Goal: Task Accomplishment & Management: Complete application form

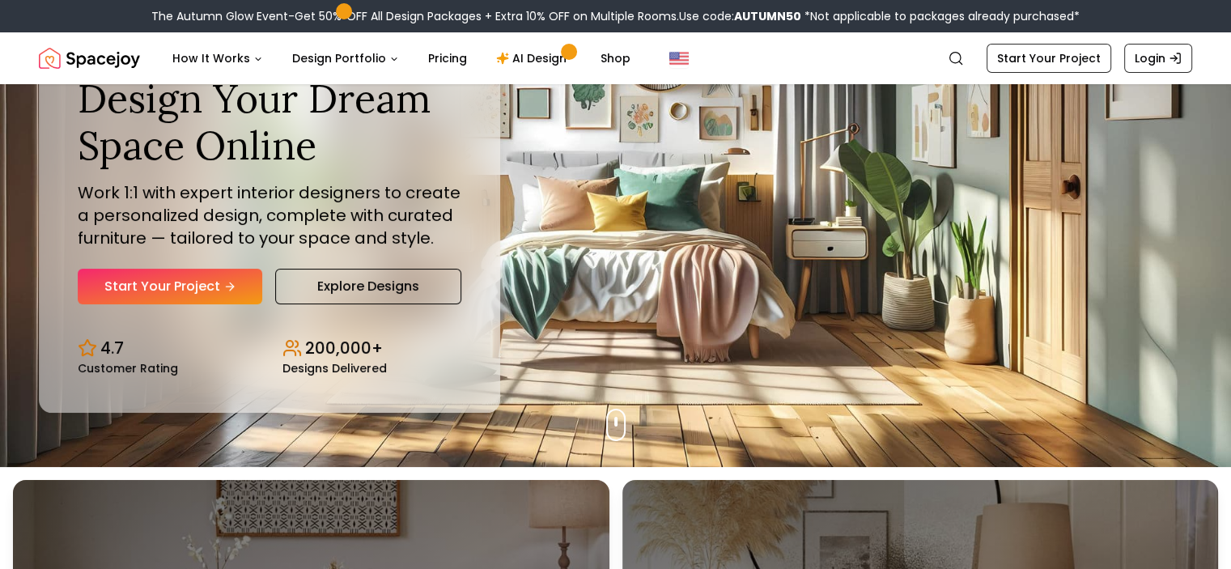
scroll to position [104, 0]
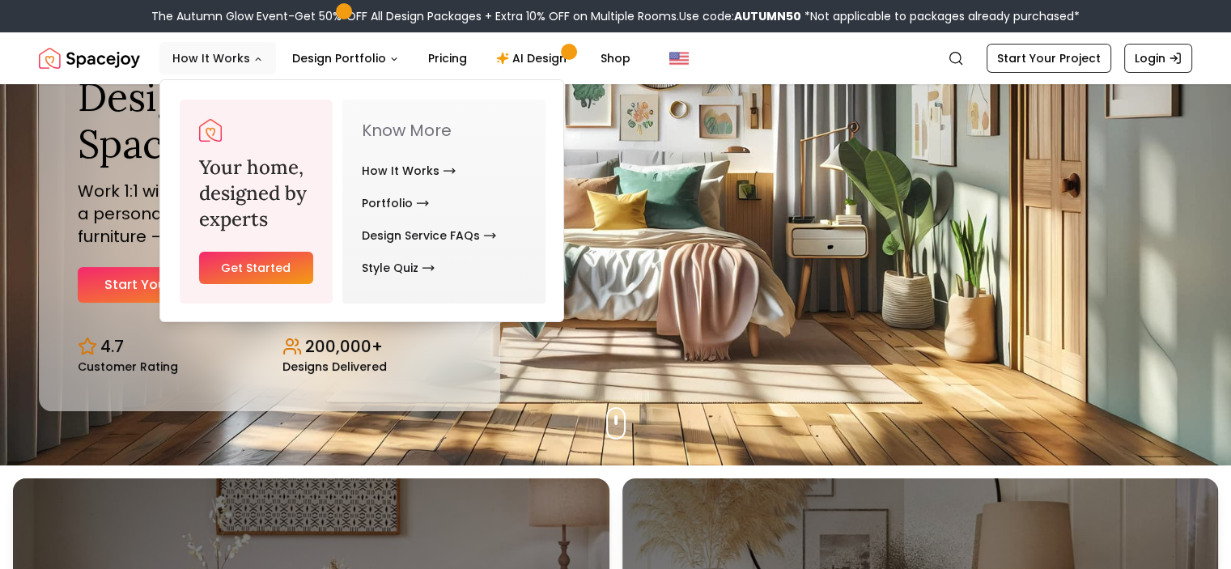
click at [256, 61] on icon "Main" at bounding box center [258, 59] width 5 height 2
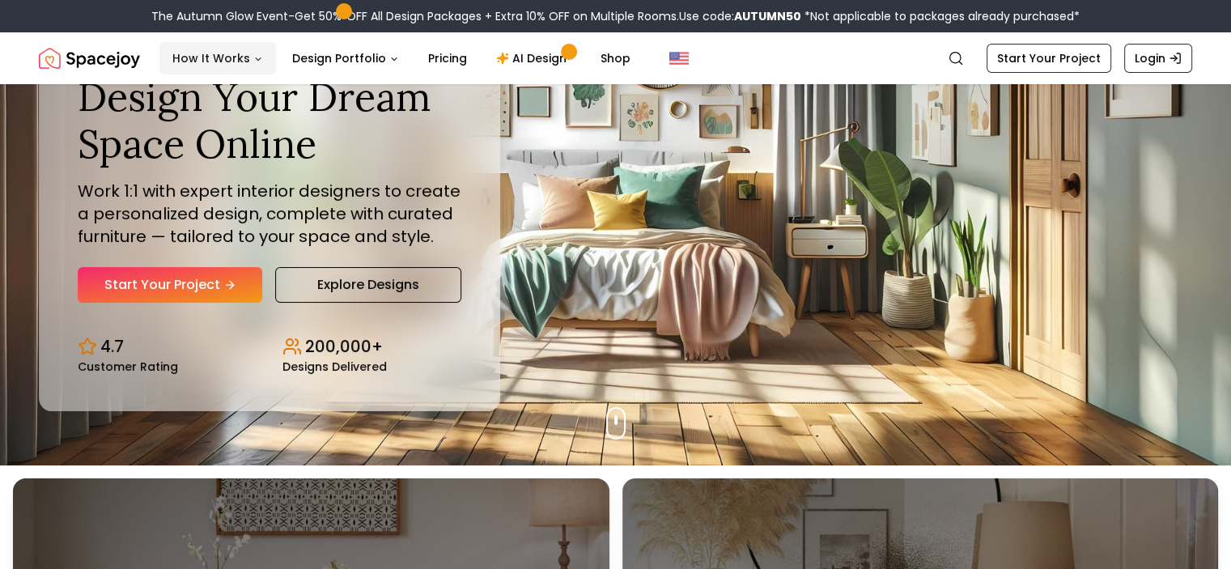
click at [256, 61] on icon "Main" at bounding box center [258, 59] width 10 height 10
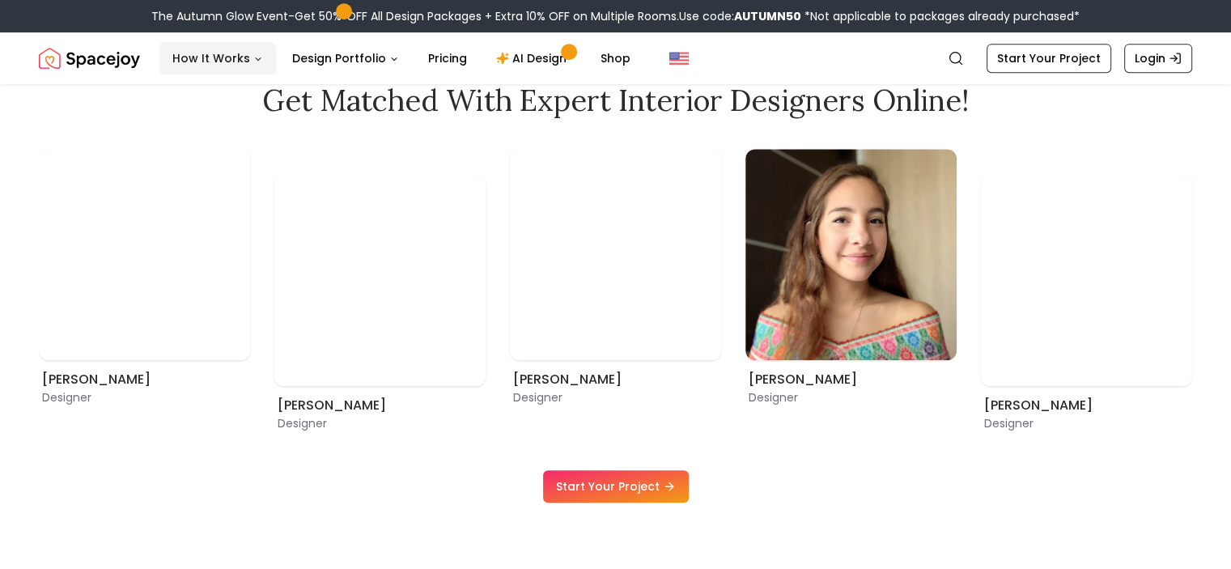
scroll to position [895, 0]
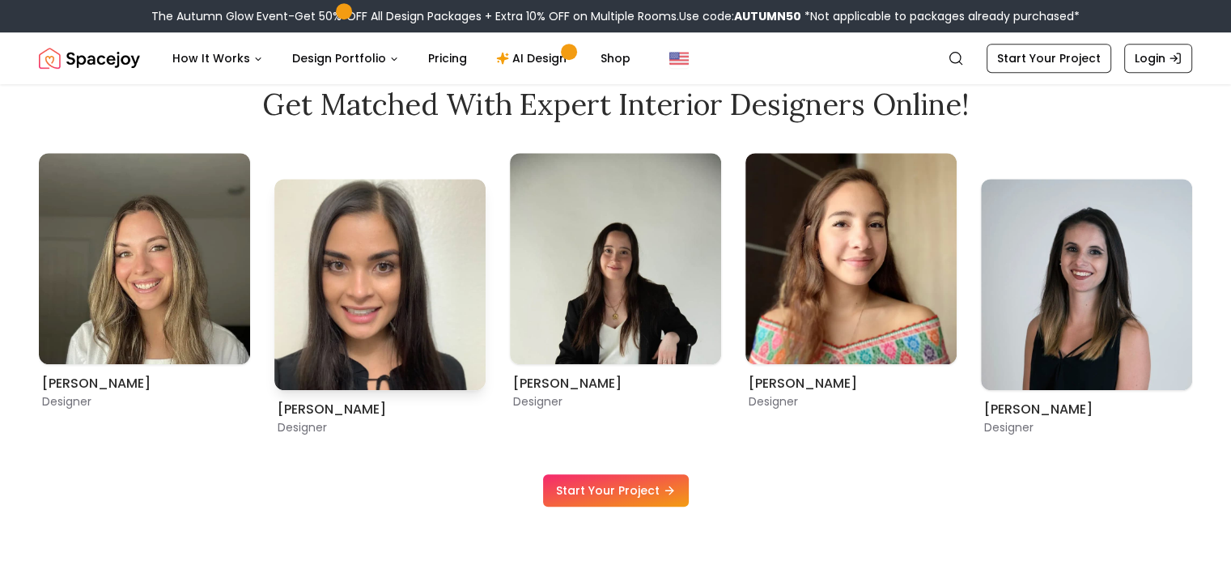
click at [362, 313] on img "8 / 9" at bounding box center [379, 284] width 211 height 211
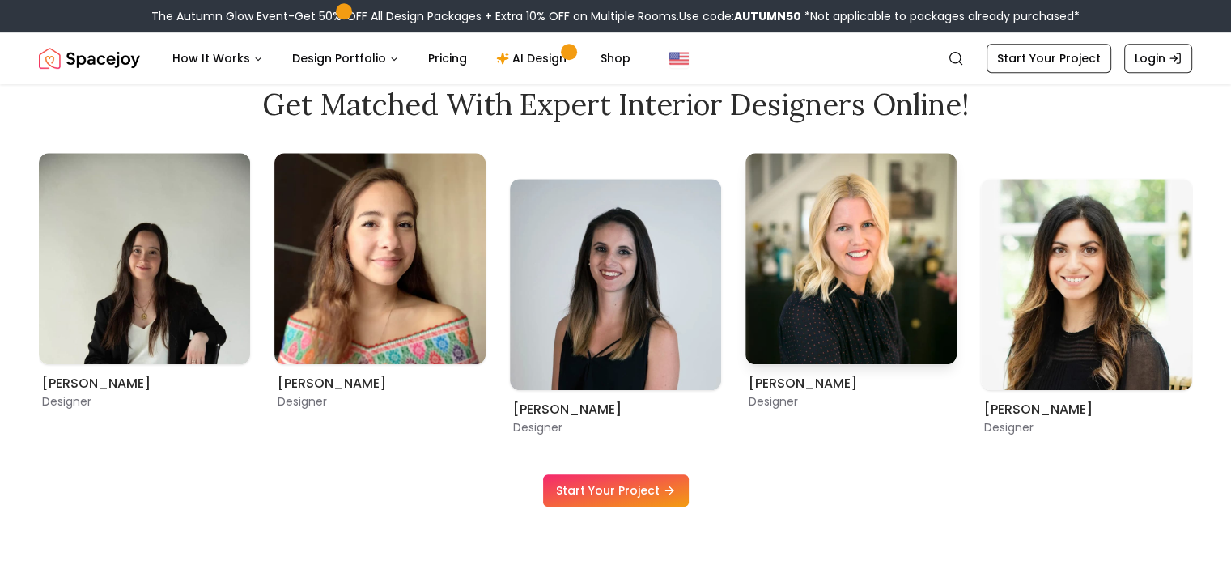
click at [846, 227] on img "3 / 9" at bounding box center [851, 258] width 211 height 211
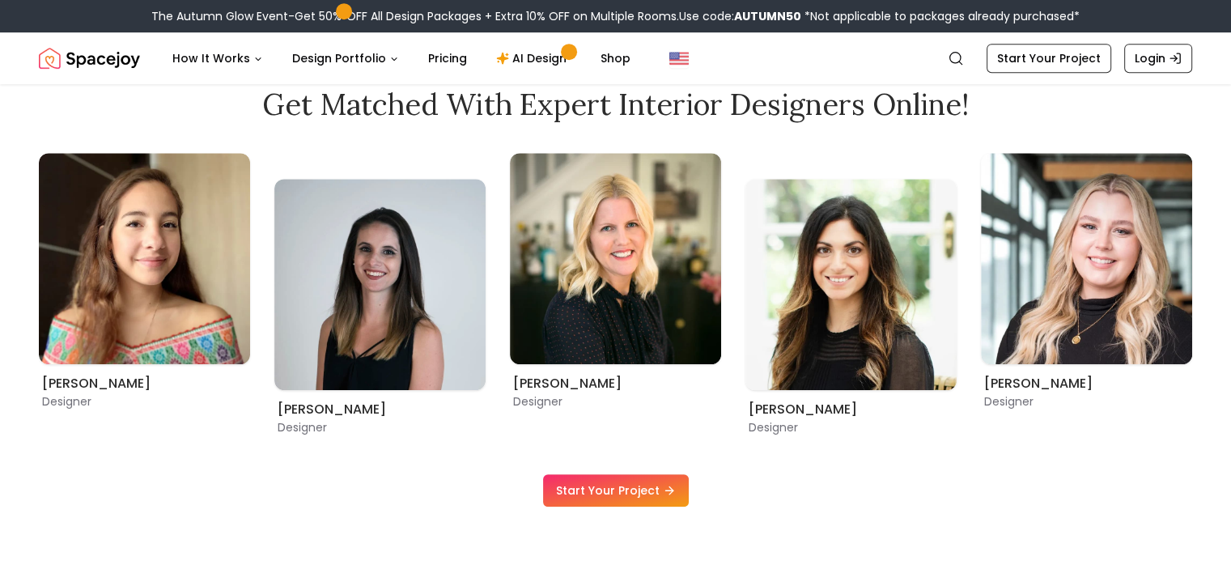
click at [624, 502] on link "Start Your Project" at bounding box center [616, 490] width 146 height 32
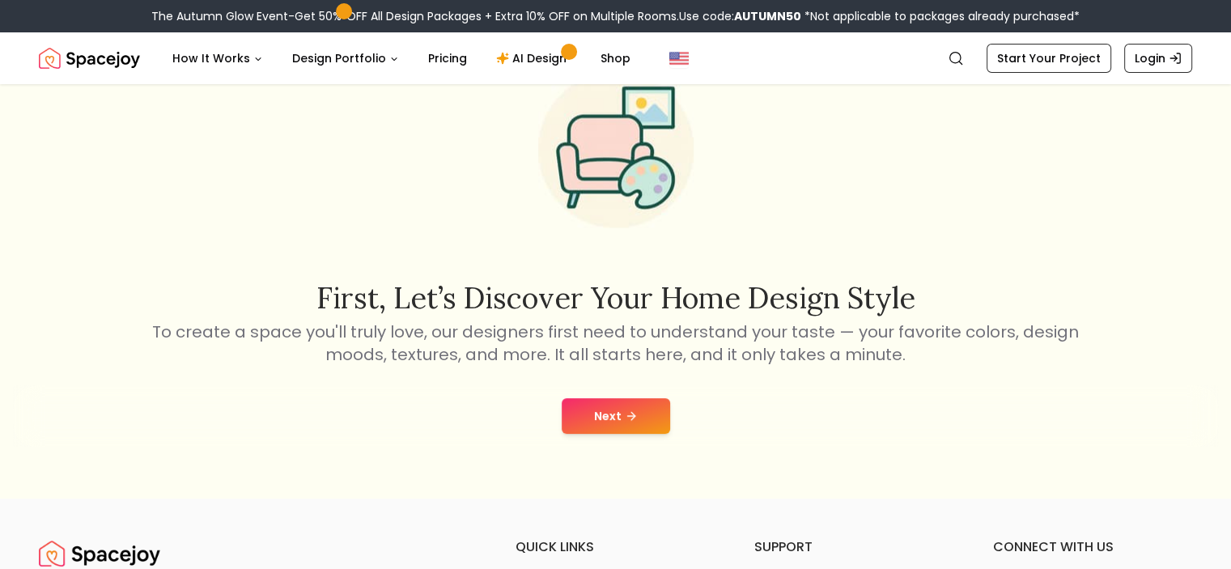
scroll to position [84, 0]
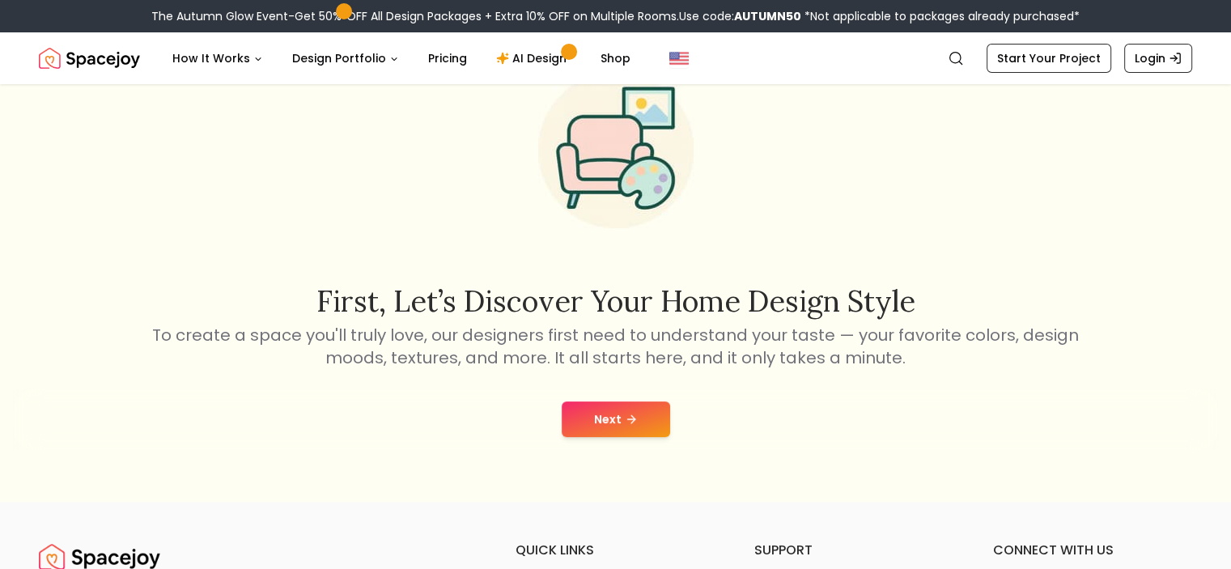
click at [625, 420] on icon at bounding box center [631, 419] width 13 height 13
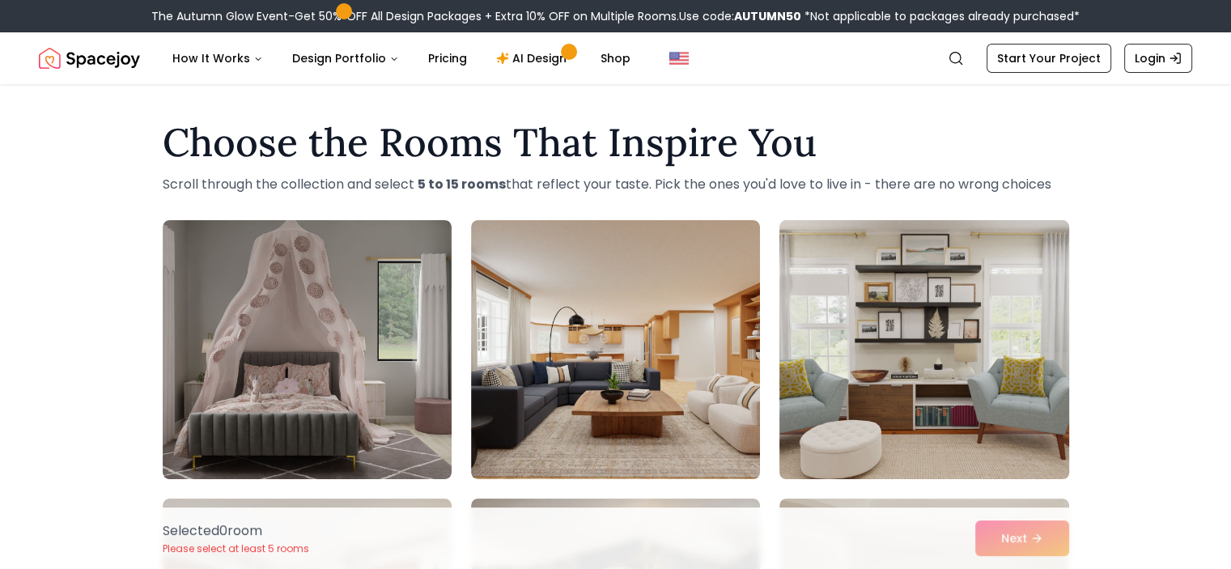
click at [886, 388] on img at bounding box center [924, 350] width 304 height 272
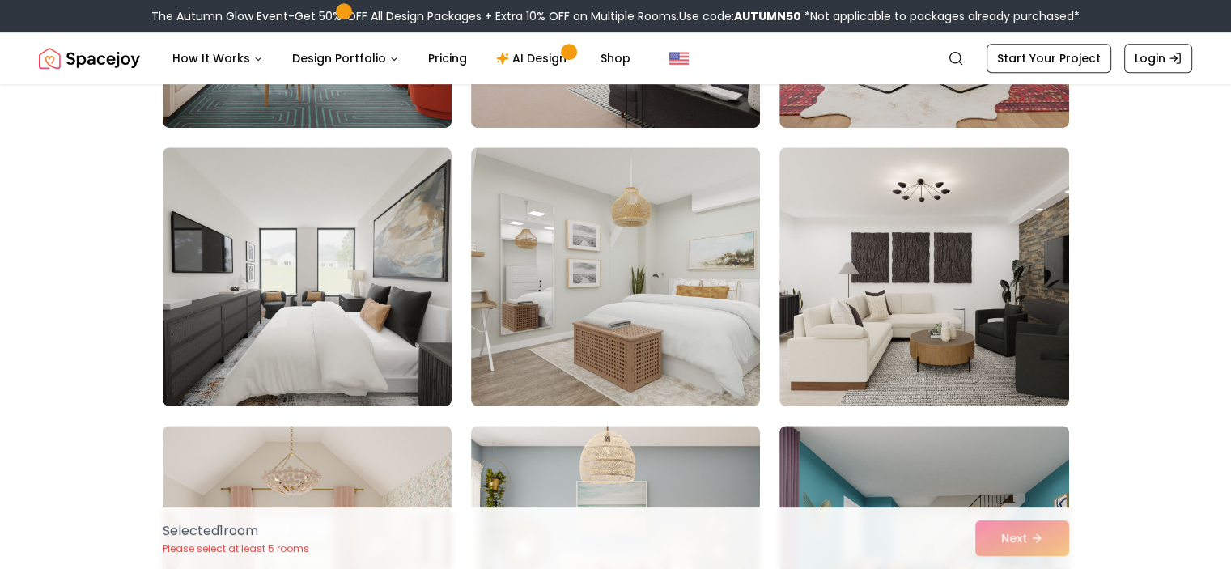
scroll to position [909, 0]
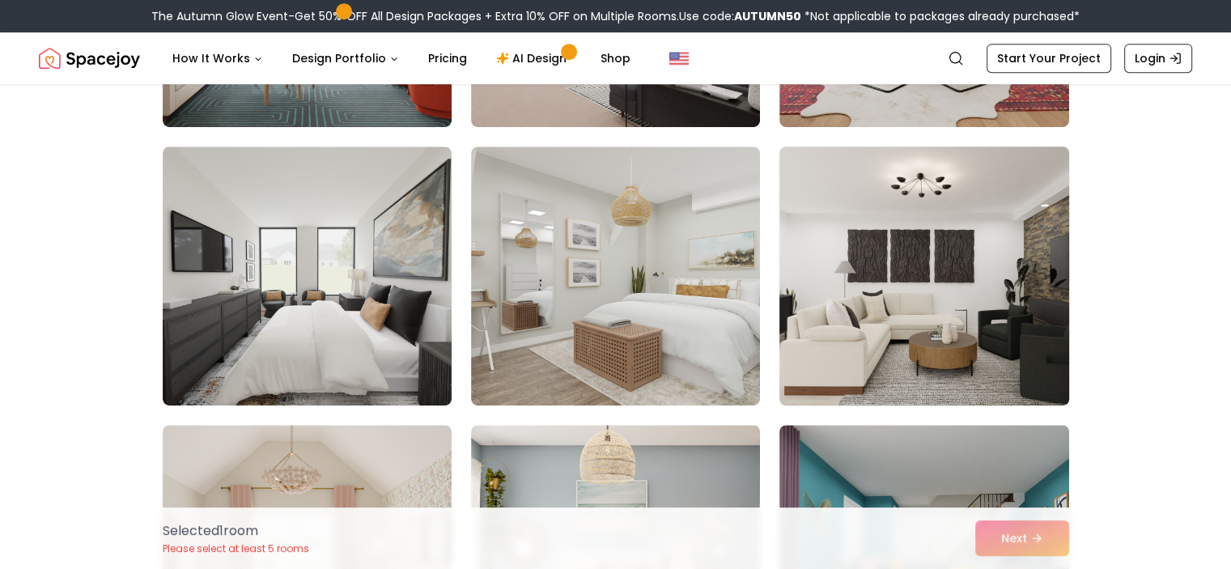
click at [913, 304] on img at bounding box center [924, 276] width 304 height 272
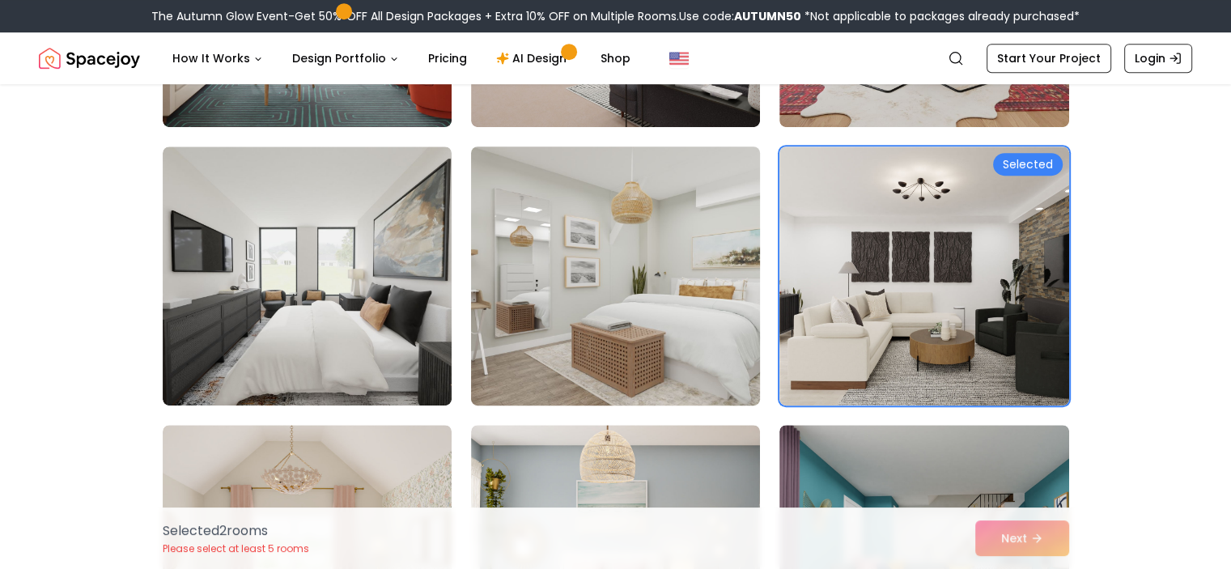
click at [680, 266] on img at bounding box center [616, 276] width 304 height 272
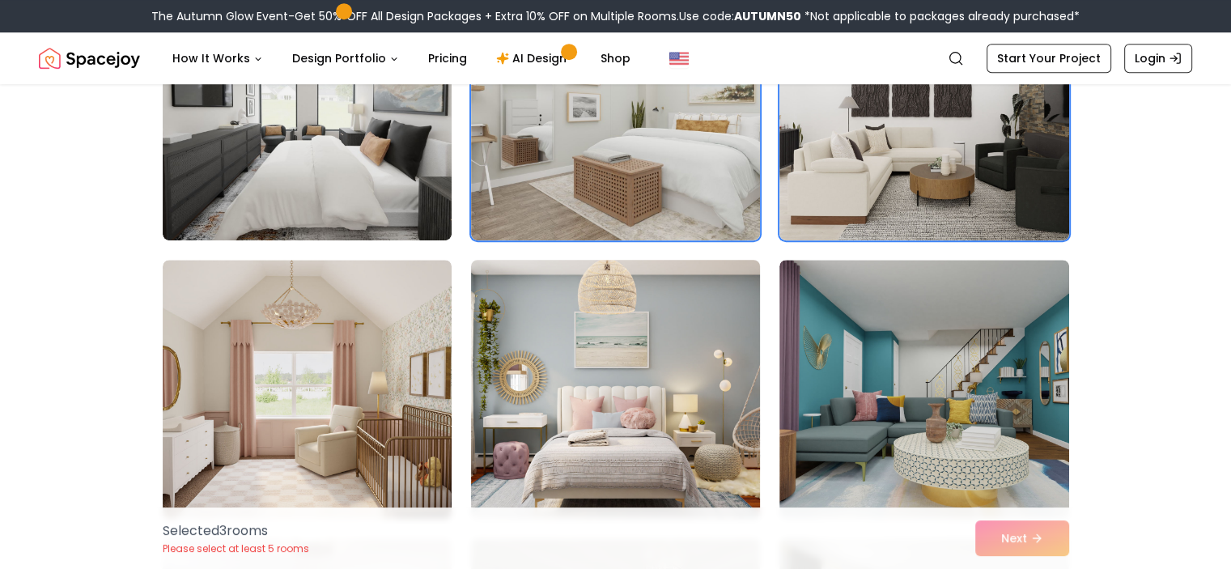
scroll to position [1075, 0]
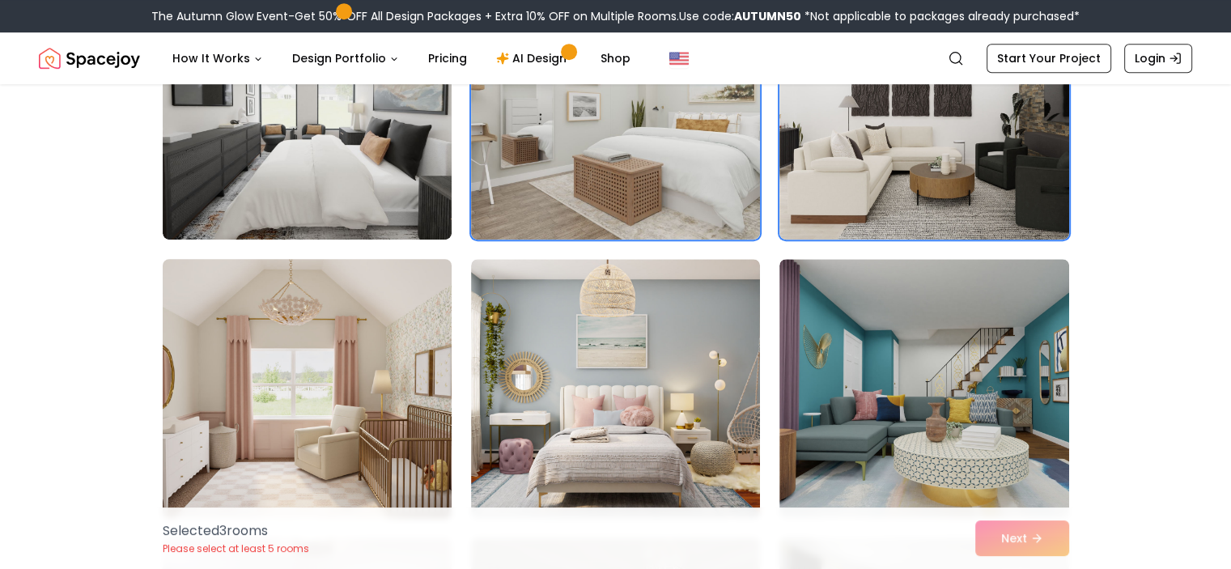
click at [254, 428] on img at bounding box center [307, 389] width 304 height 272
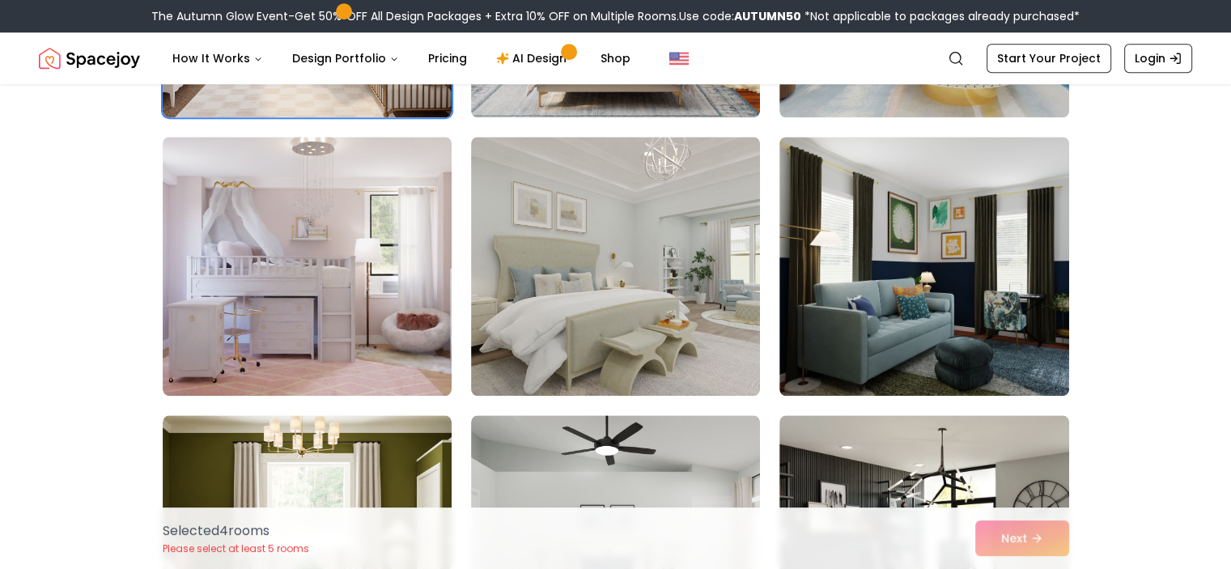
scroll to position [1477, 0]
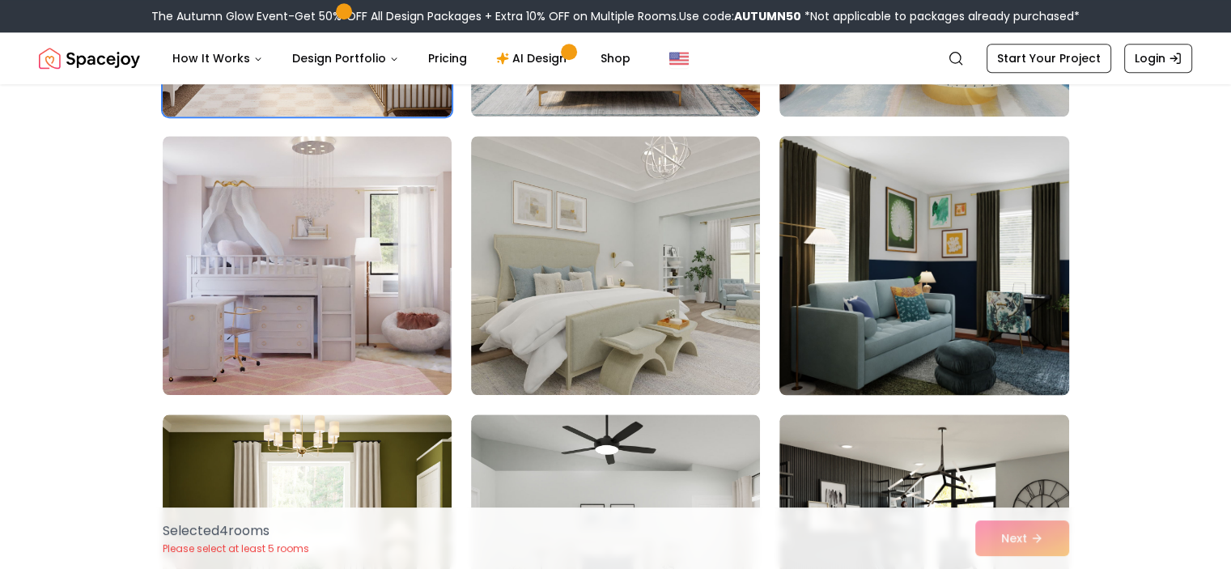
click at [911, 292] on img at bounding box center [924, 266] width 304 height 272
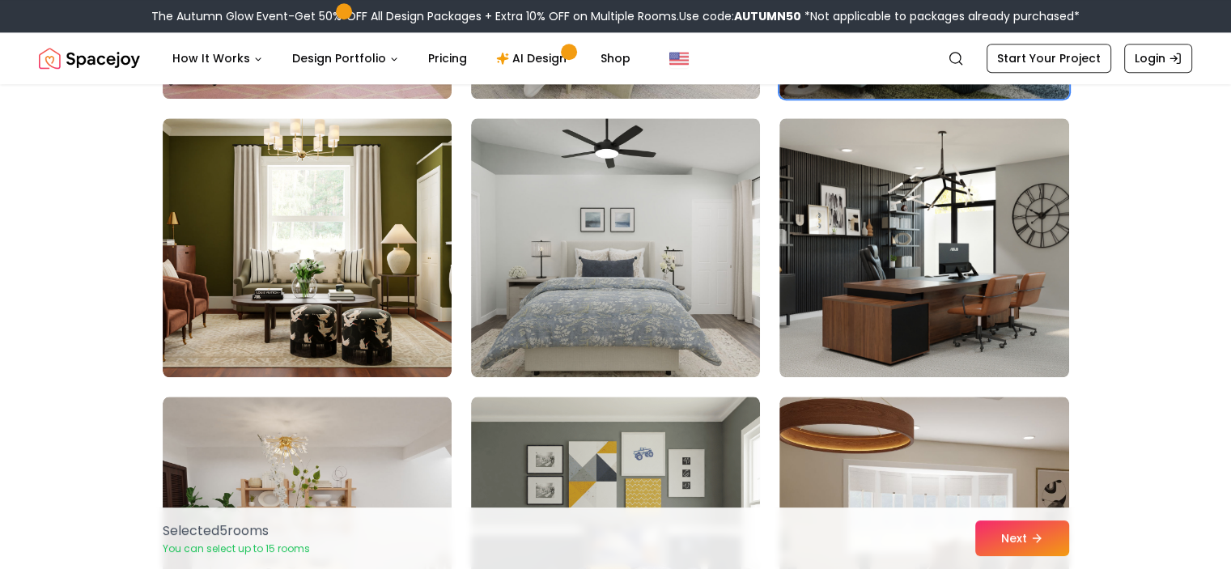
scroll to position [1780, 0]
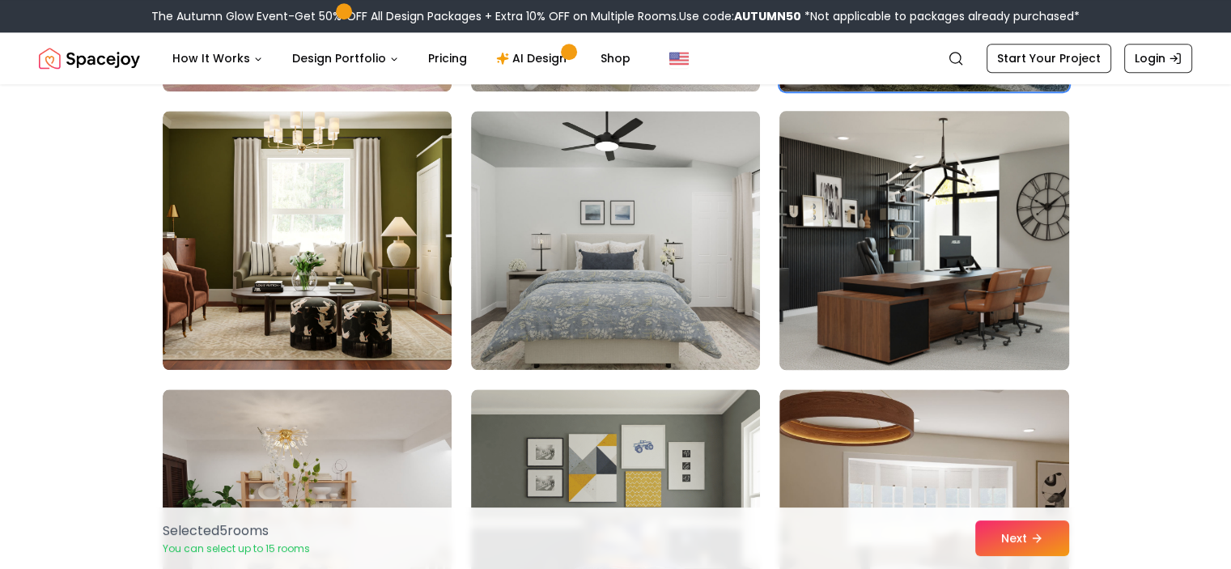
click at [887, 249] on img at bounding box center [924, 240] width 304 height 272
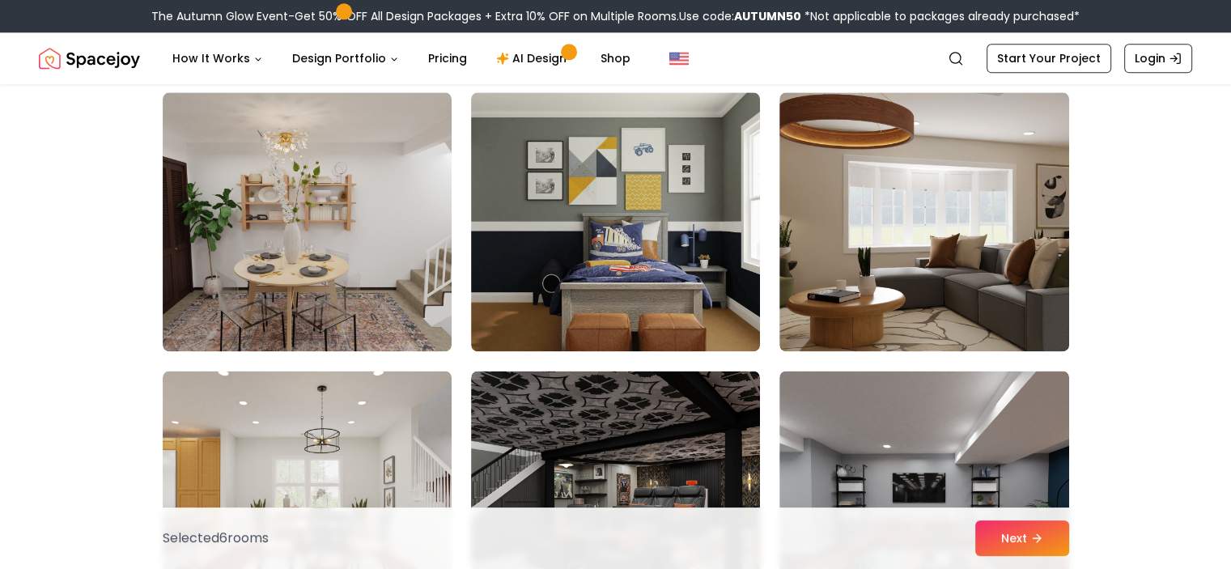
scroll to position [2089, 0]
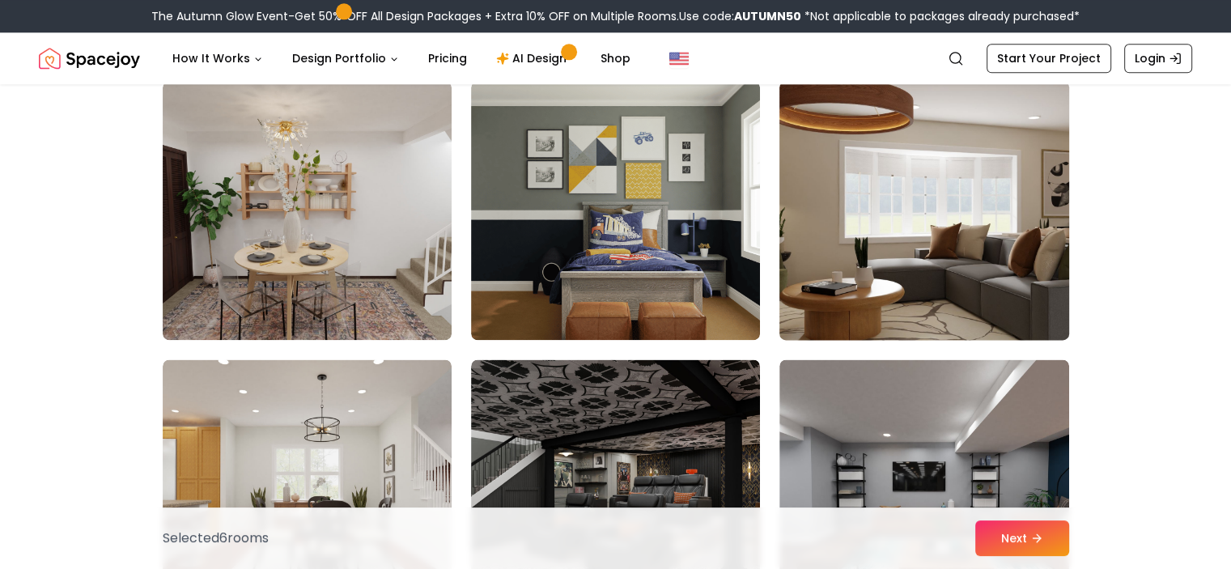
click at [877, 175] on img at bounding box center [924, 210] width 304 height 272
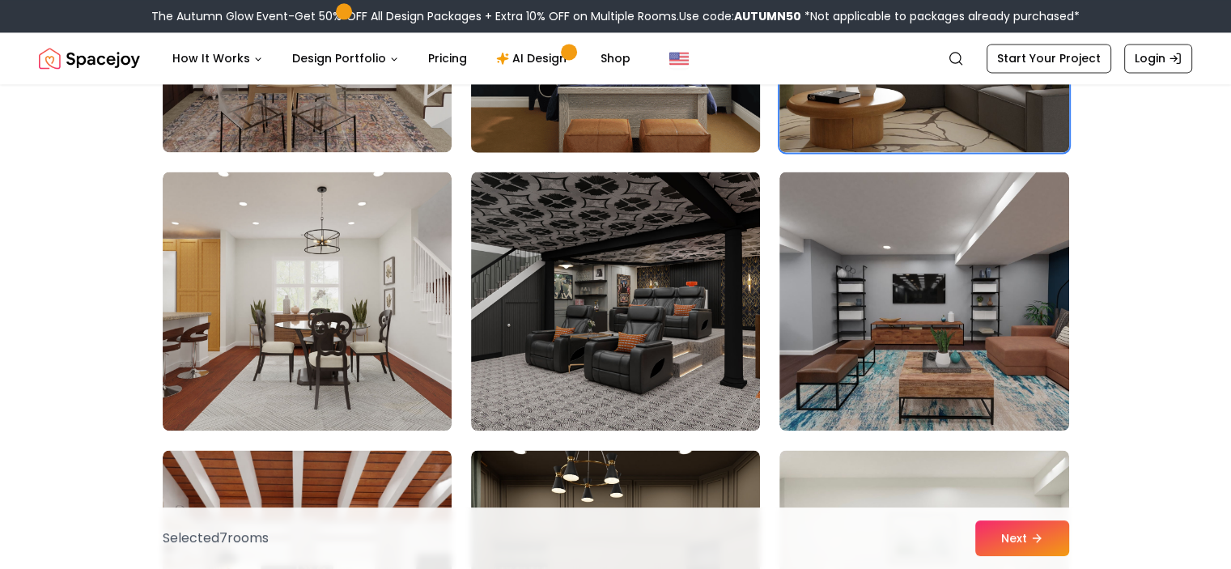
scroll to position [2278, 0]
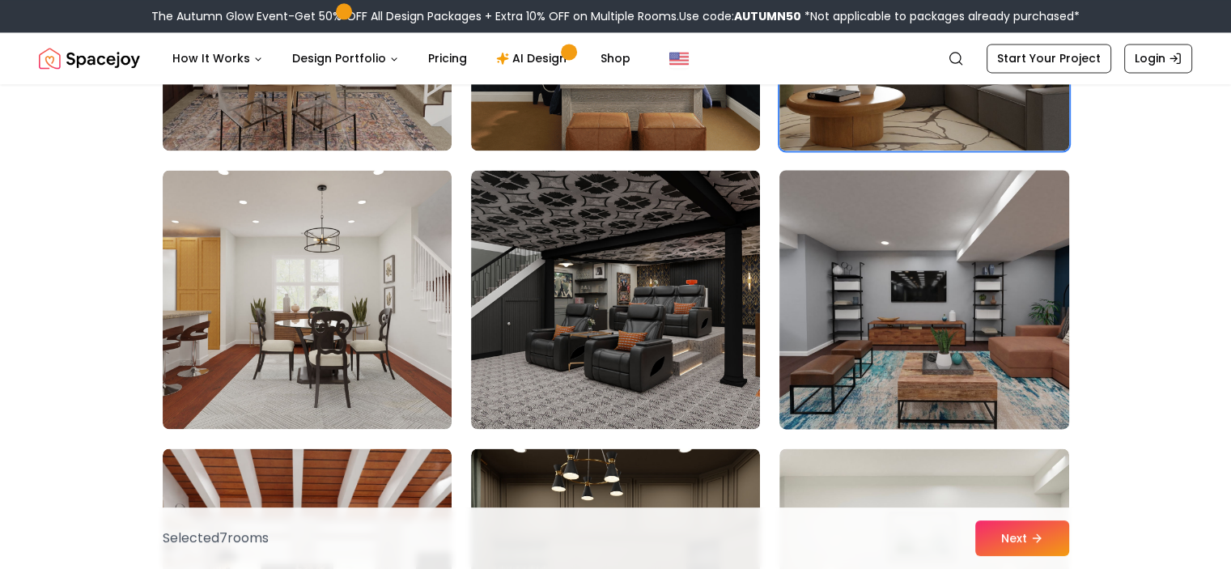
click at [931, 313] on img at bounding box center [924, 300] width 304 height 272
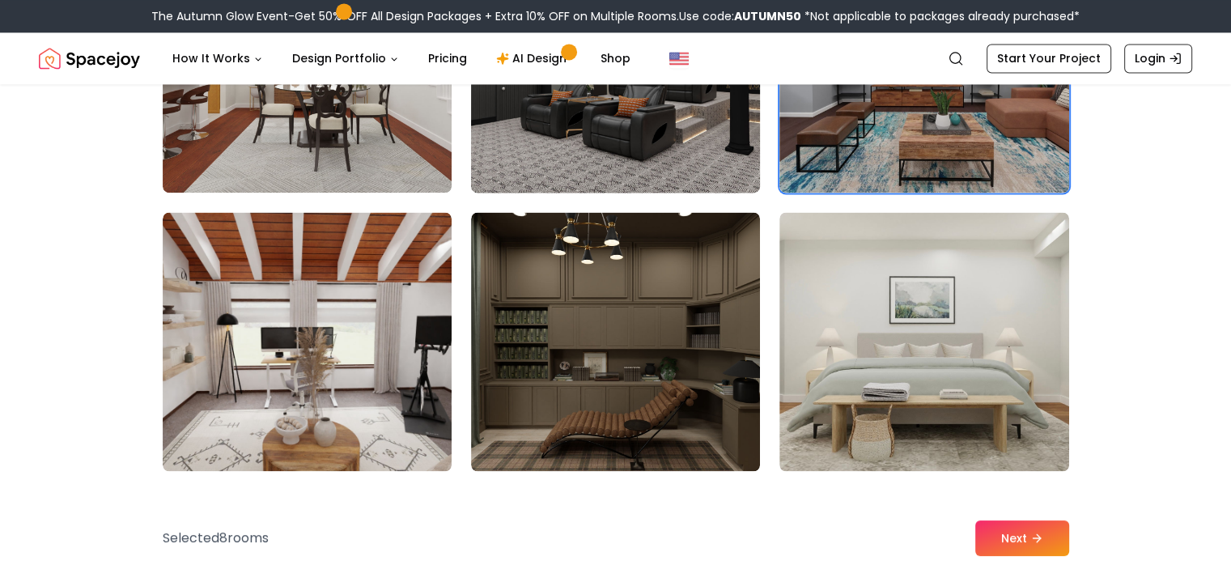
scroll to position [2529, 0]
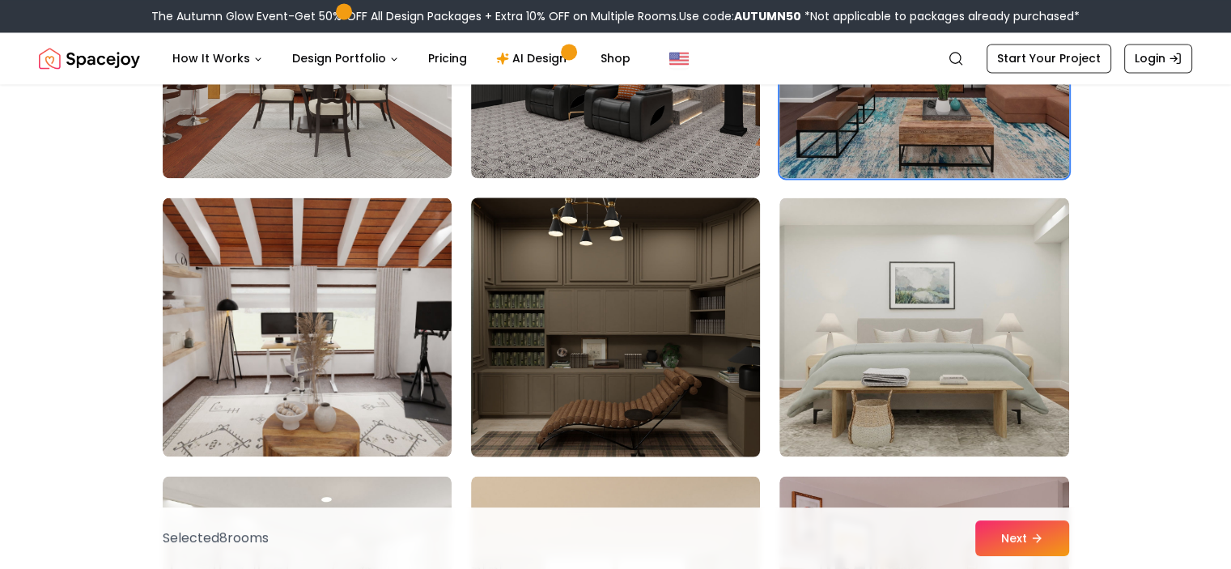
click at [664, 359] on img at bounding box center [616, 327] width 304 height 272
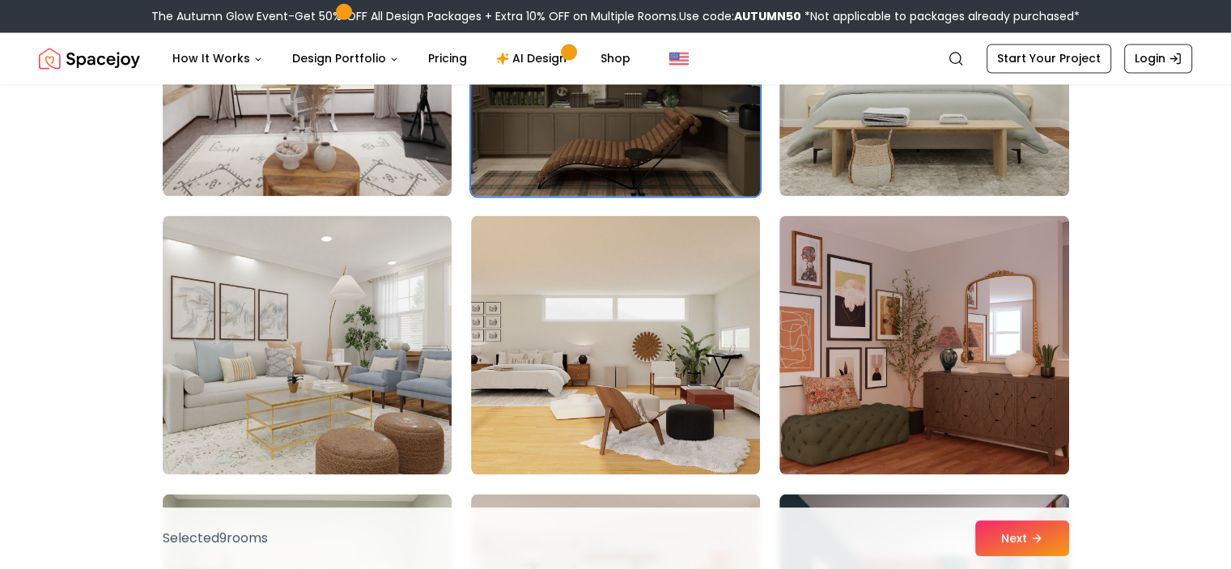
scroll to position [2791, 0]
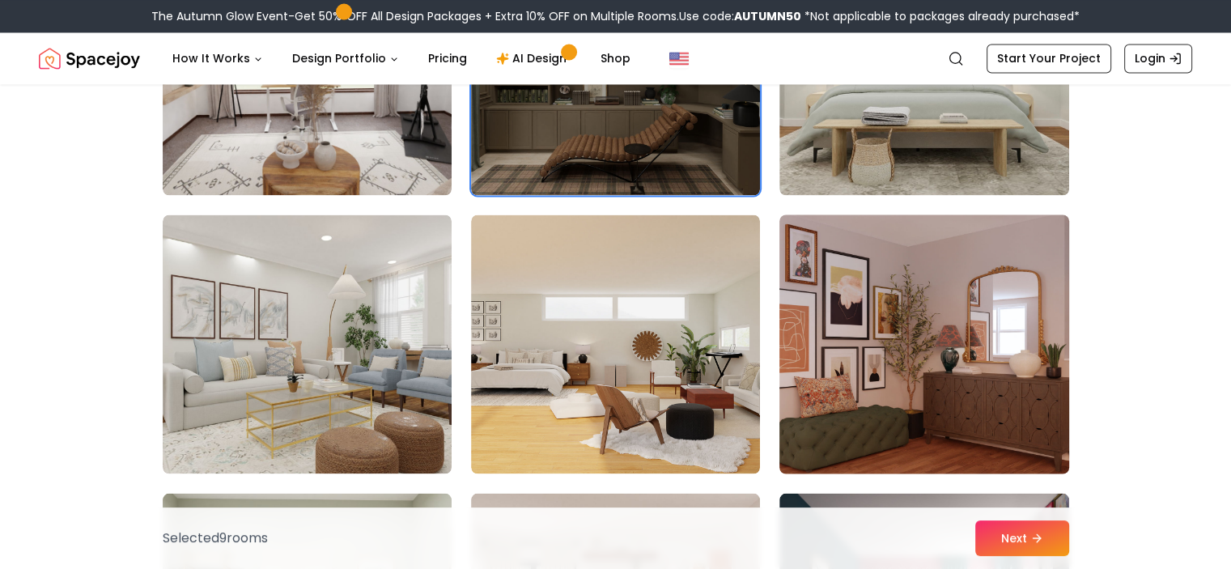
click at [919, 385] on img at bounding box center [924, 344] width 304 height 272
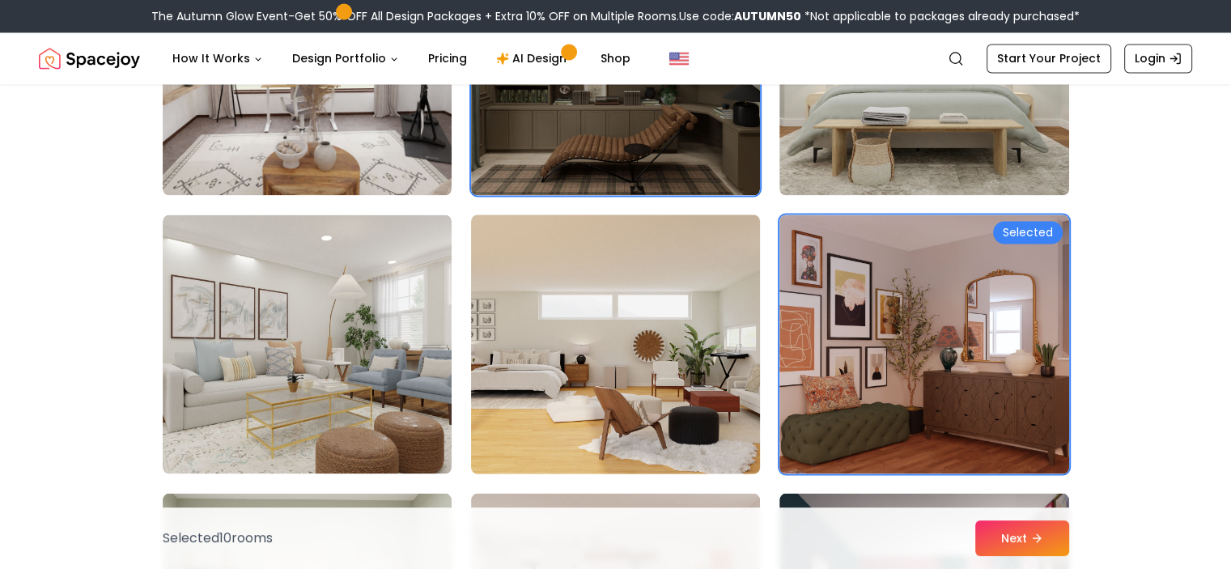
click at [696, 378] on img at bounding box center [616, 344] width 304 height 272
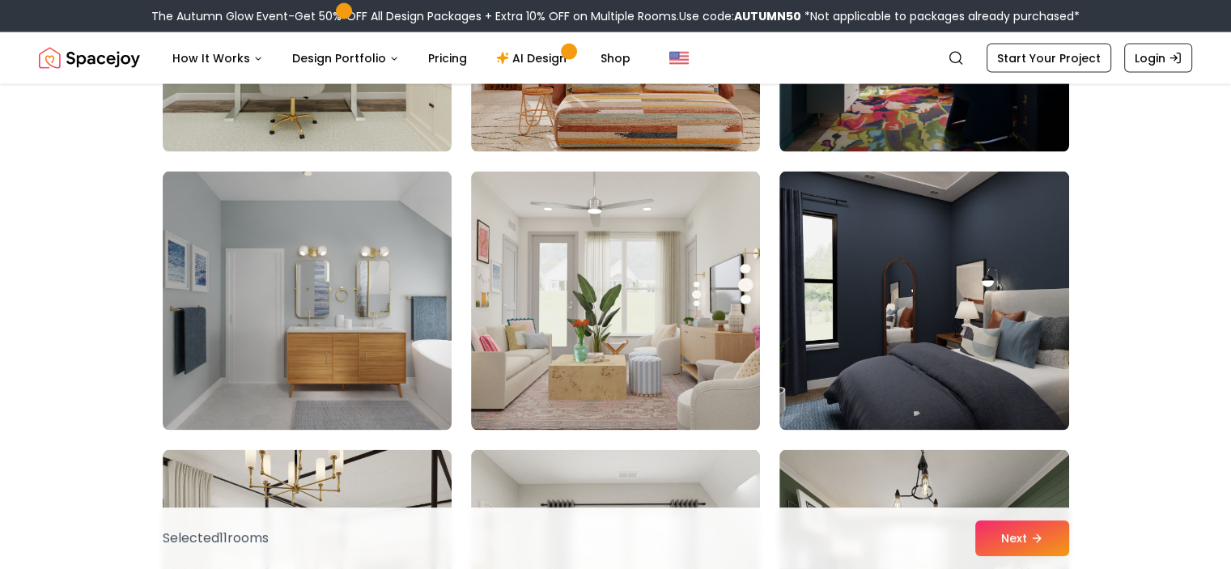
scroll to position [3412, 0]
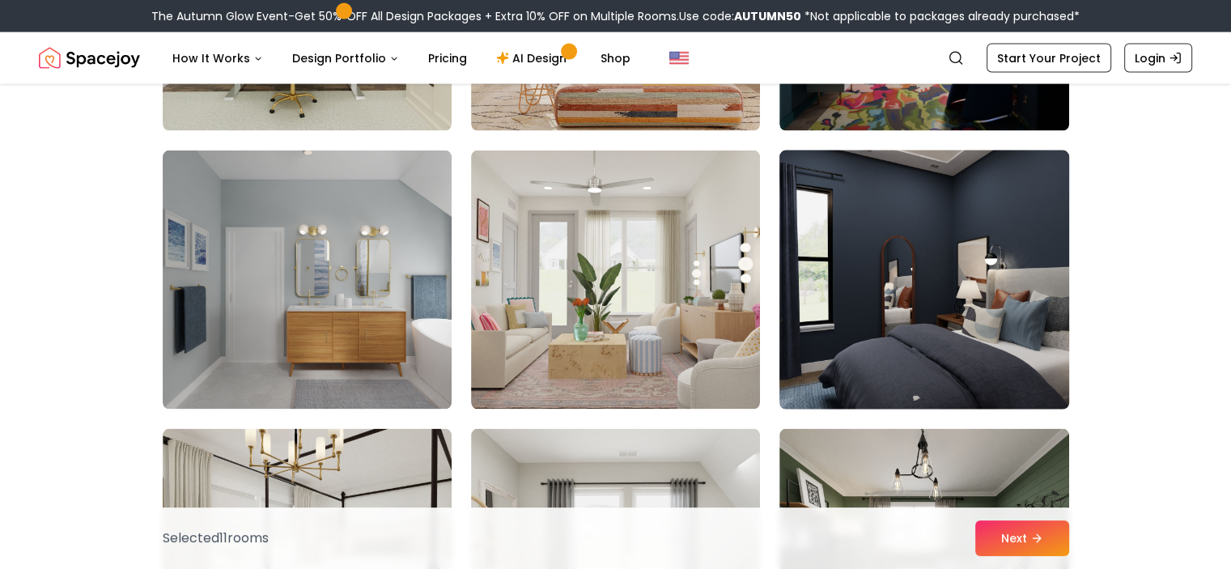
click at [926, 287] on img at bounding box center [924, 280] width 304 height 272
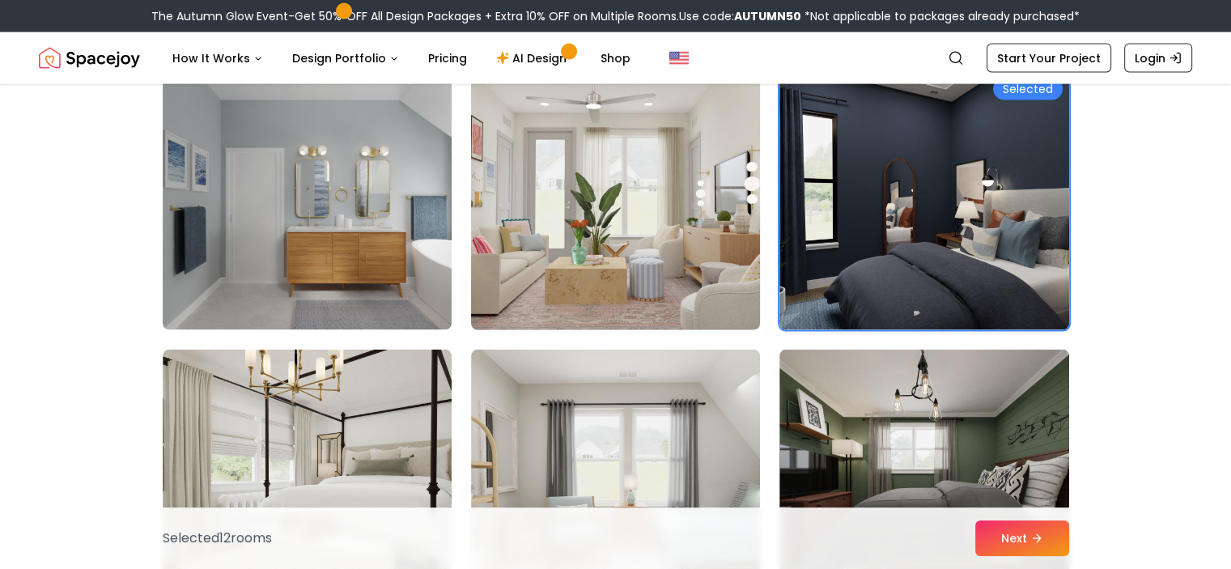
scroll to position [3493, 0]
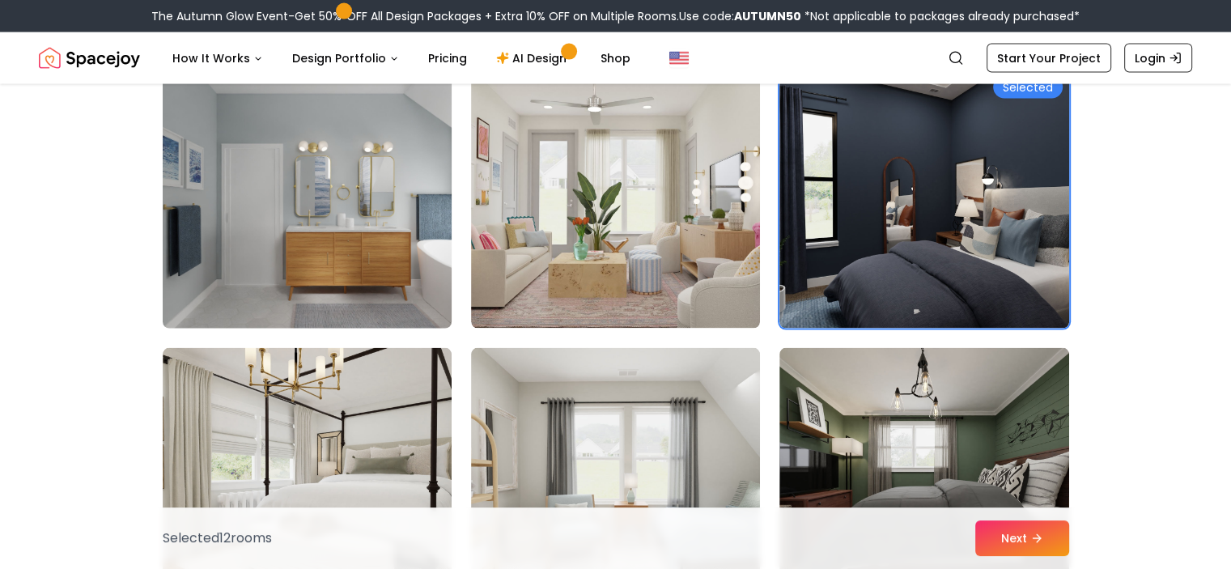
click at [357, 206] on img at bounding box center [307, 199] width 304 height 272
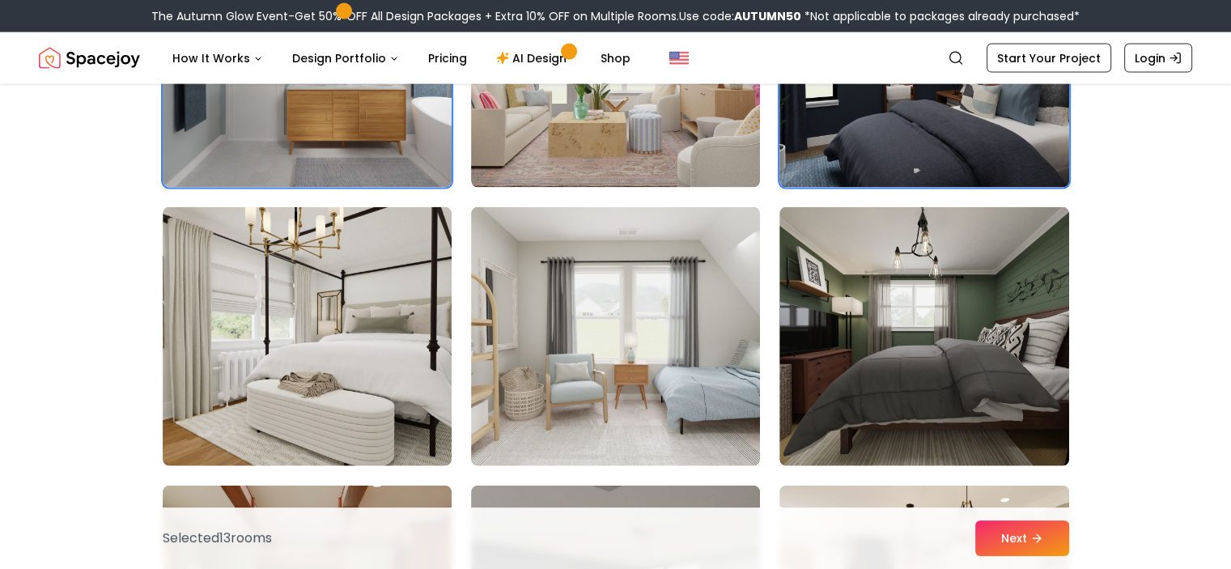
scroll to position [3635, 0]
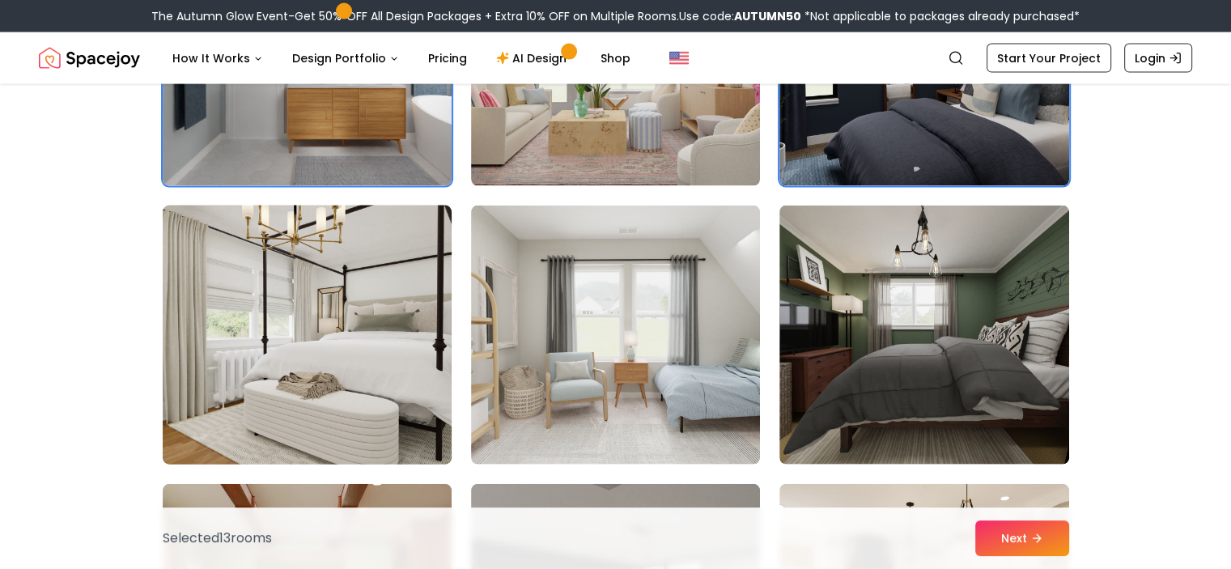
click at [343, 351] on img at bounding box center [307, 335] width 304 height 272
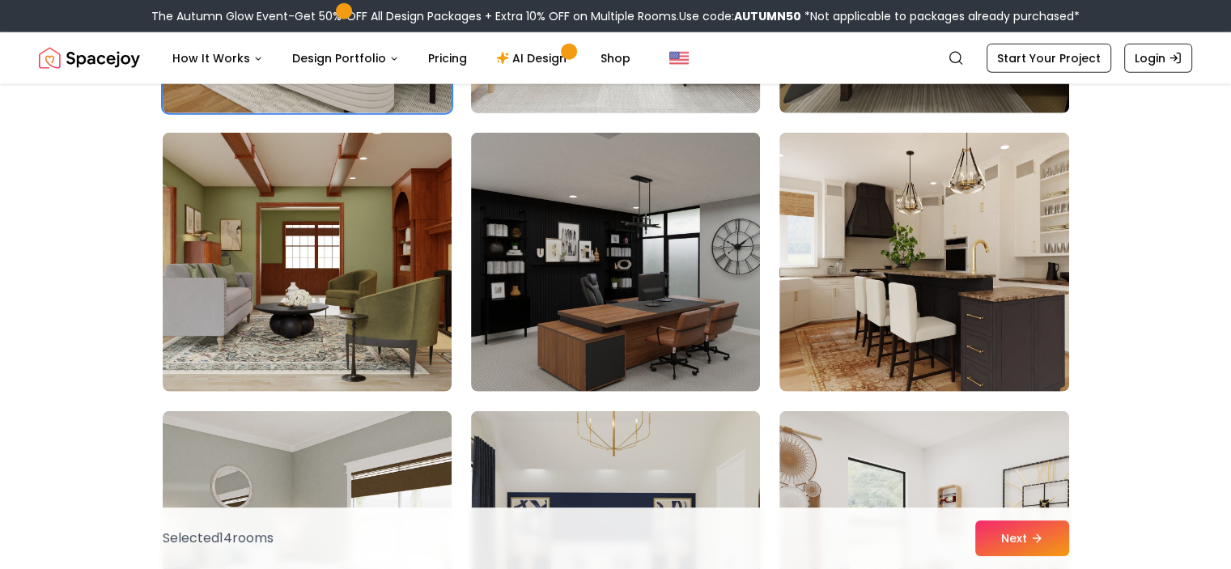
scroll to position [3987, 0]
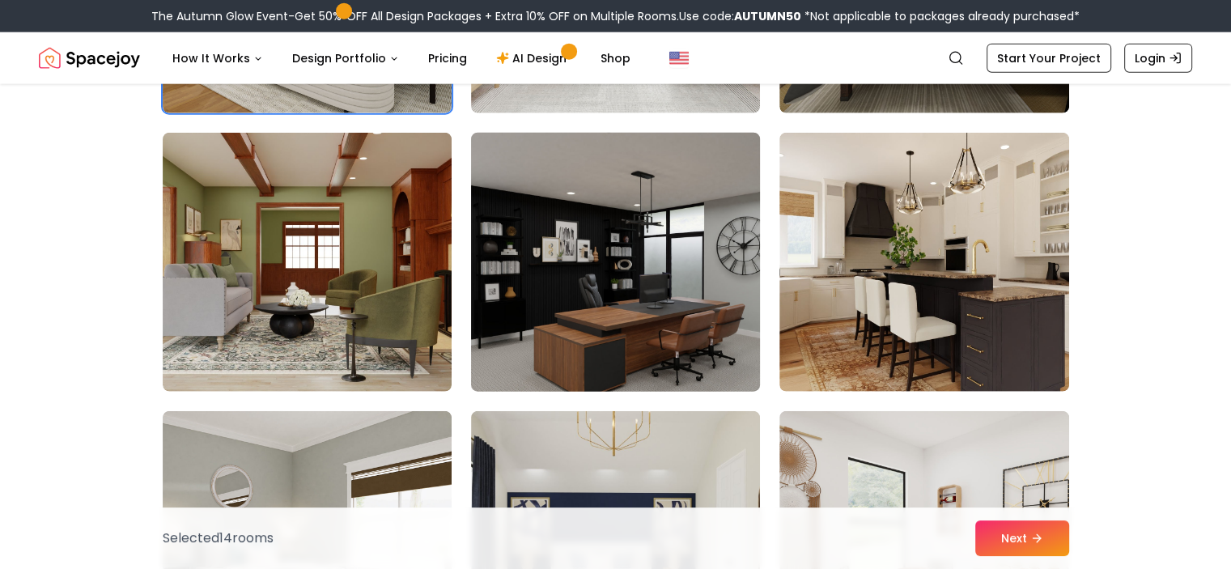
click at [645, 278] on img at bounding box center [616, 262] width 304 height 272
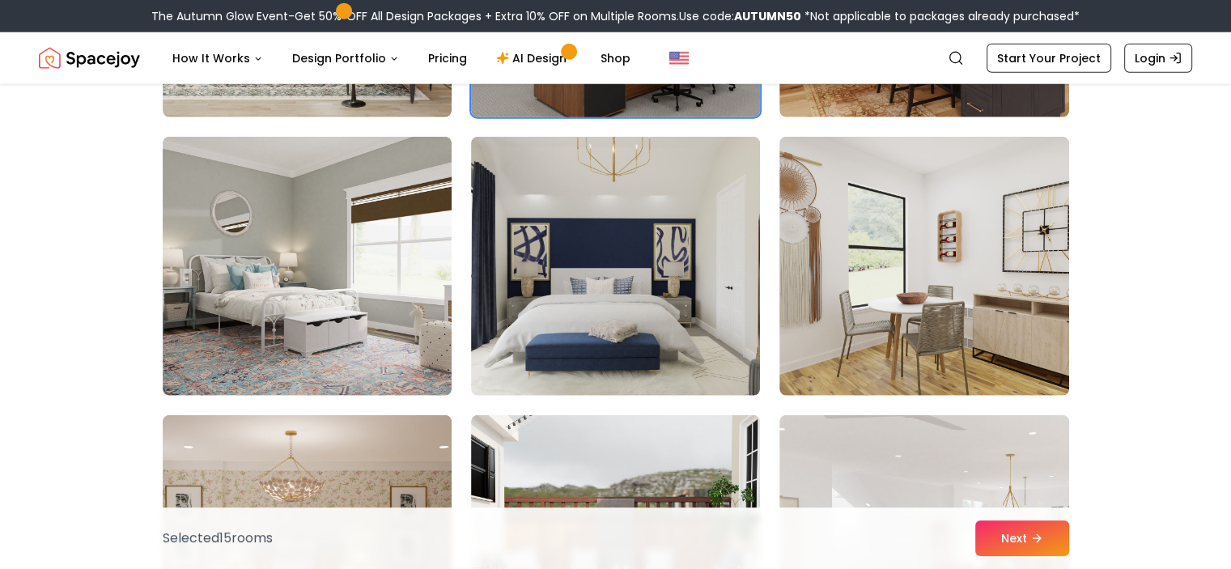
scroll to position [4264, 0]
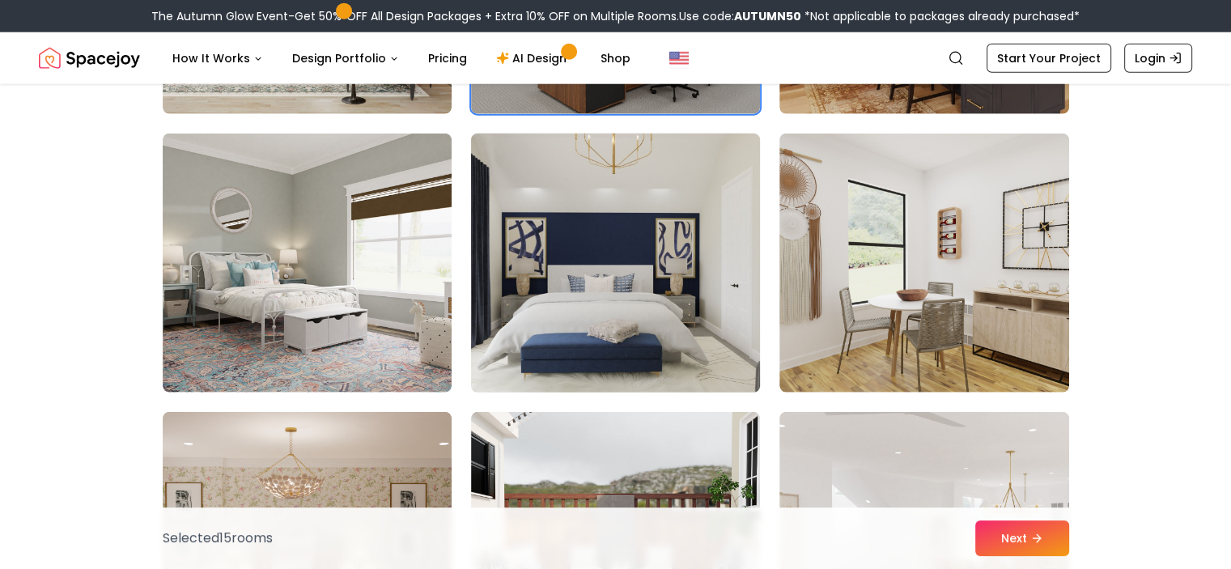
click at [670, 245] on img at bounding box center [616, 263] width 304 height 272
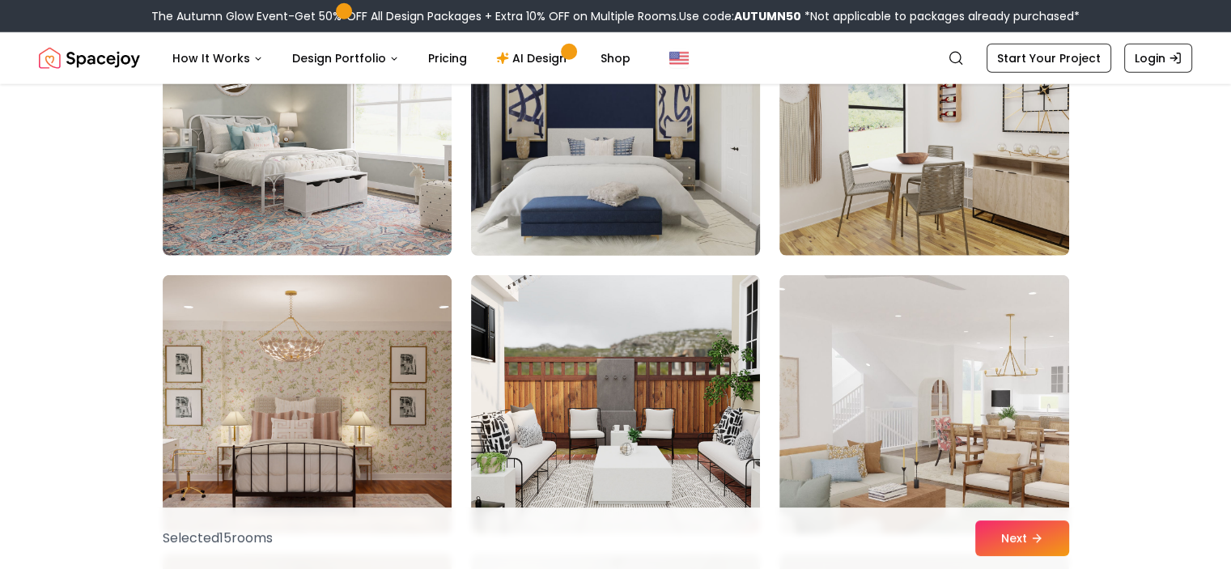
scroll to position [4403, 0]
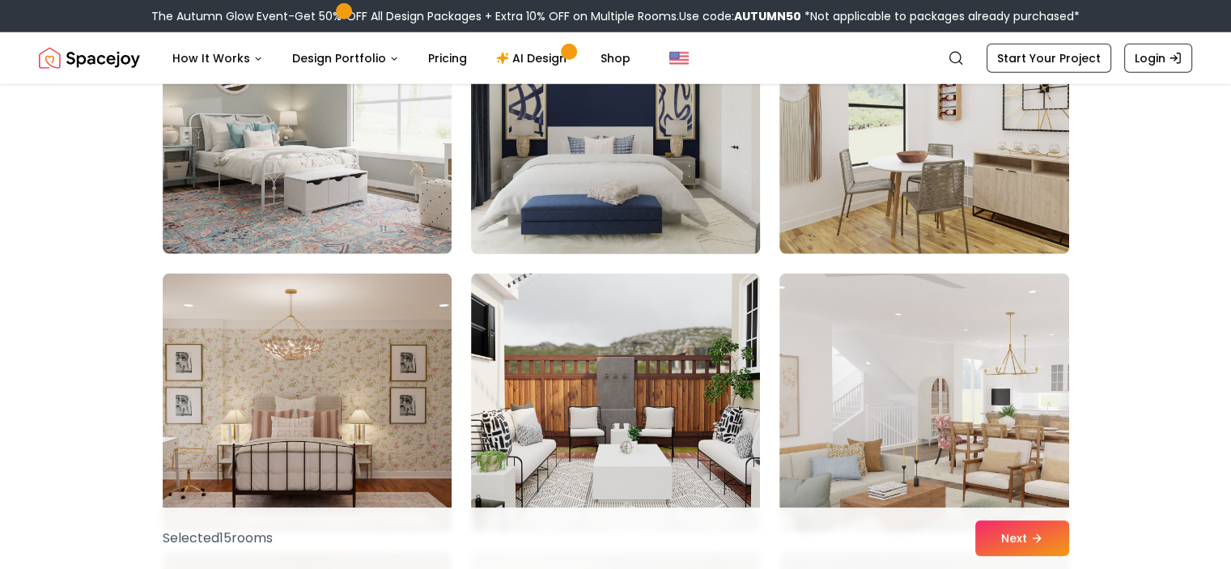
click at [655, 155] on img at bounding box center [616, 125] width 304 height 272
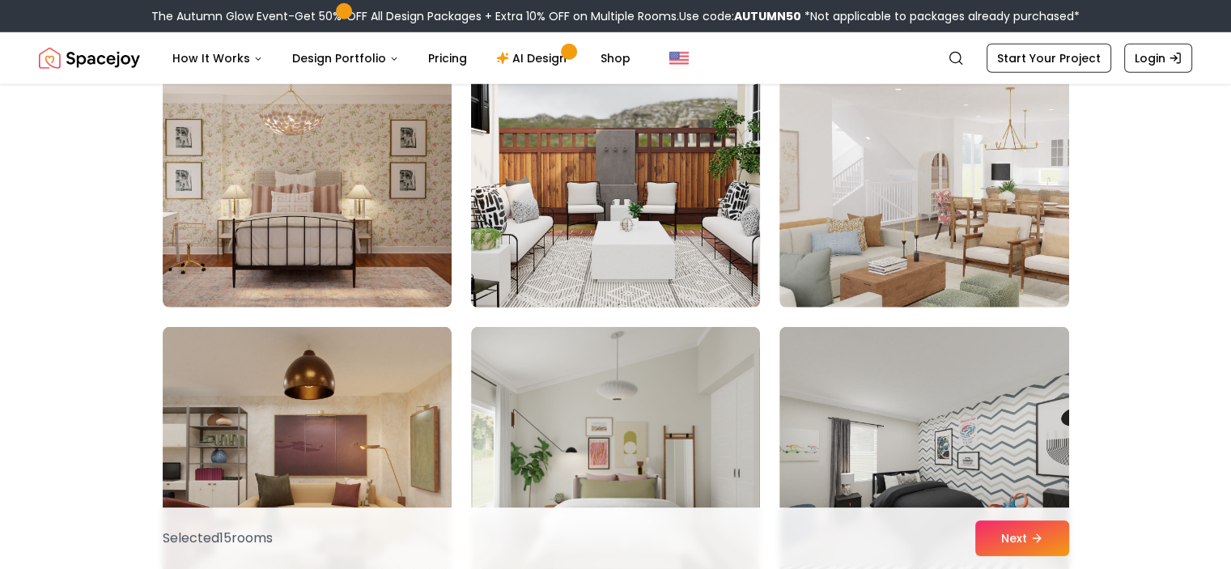
scroll to position [4640, 0]
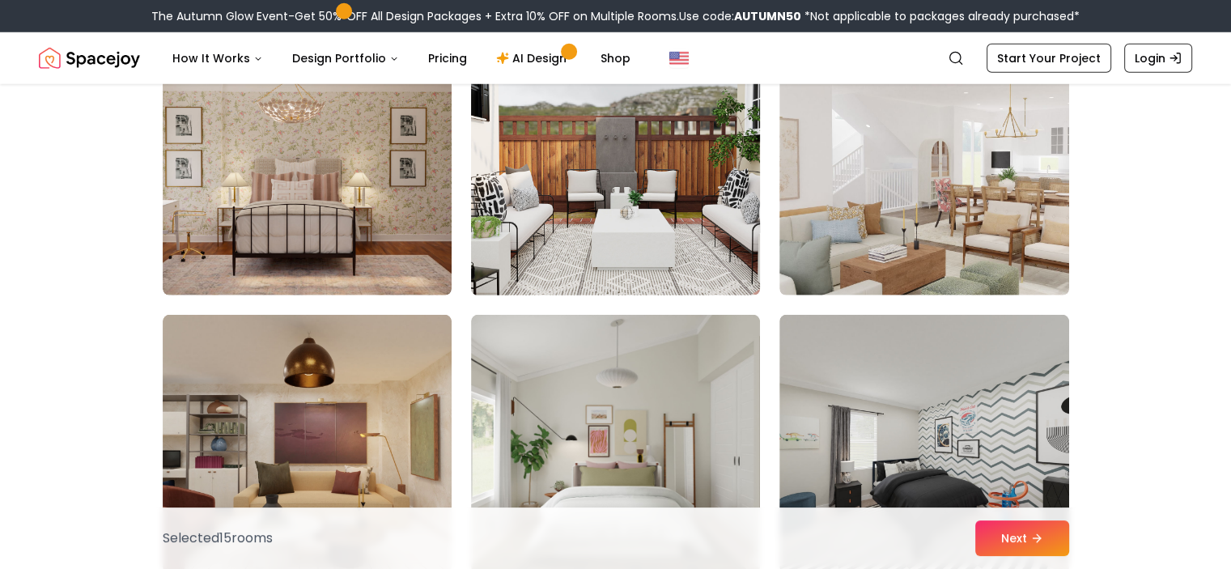
click at [628, 232] on img at bounding box center [616, 166] width 304 height 272
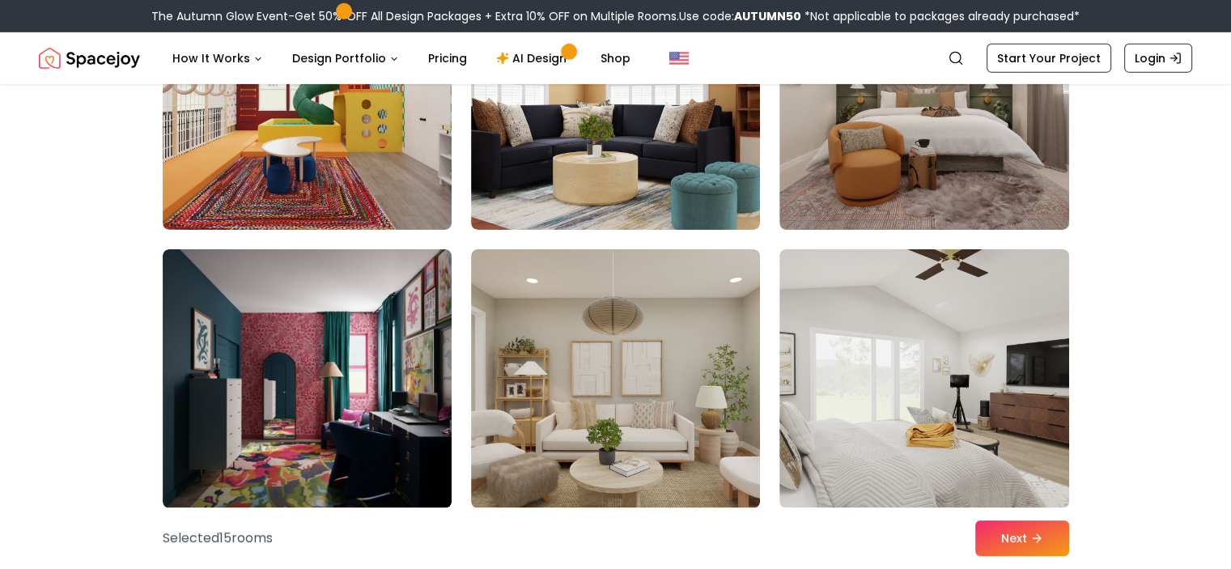
scroll to position [5310, 0]
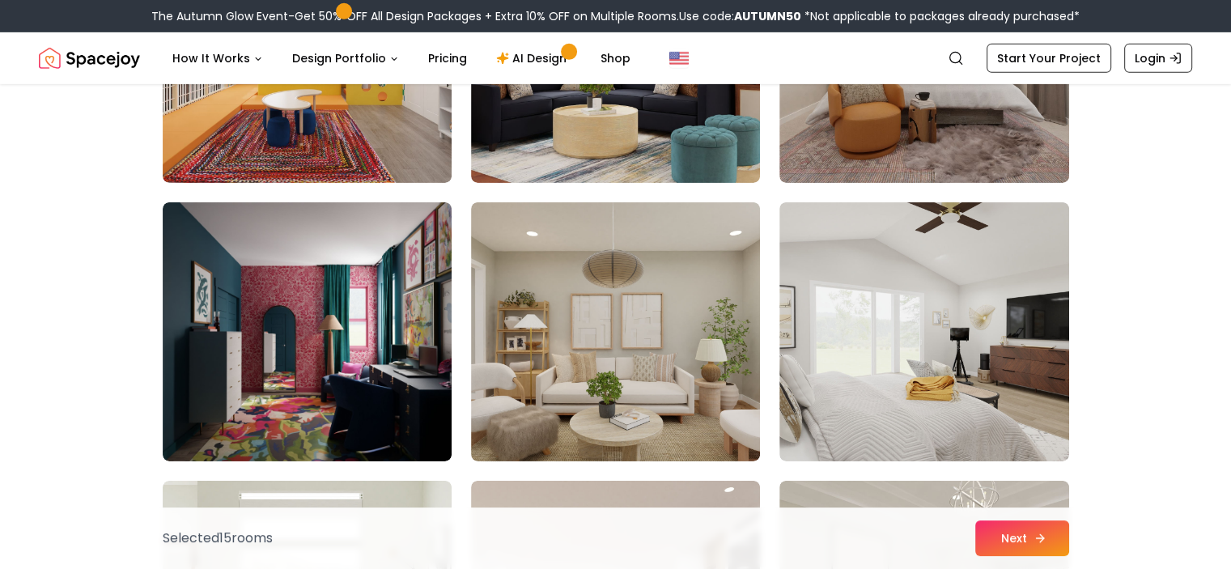
click at [994, 537] on button "Next" at bounding box center [1023, 539] width 94 height 36
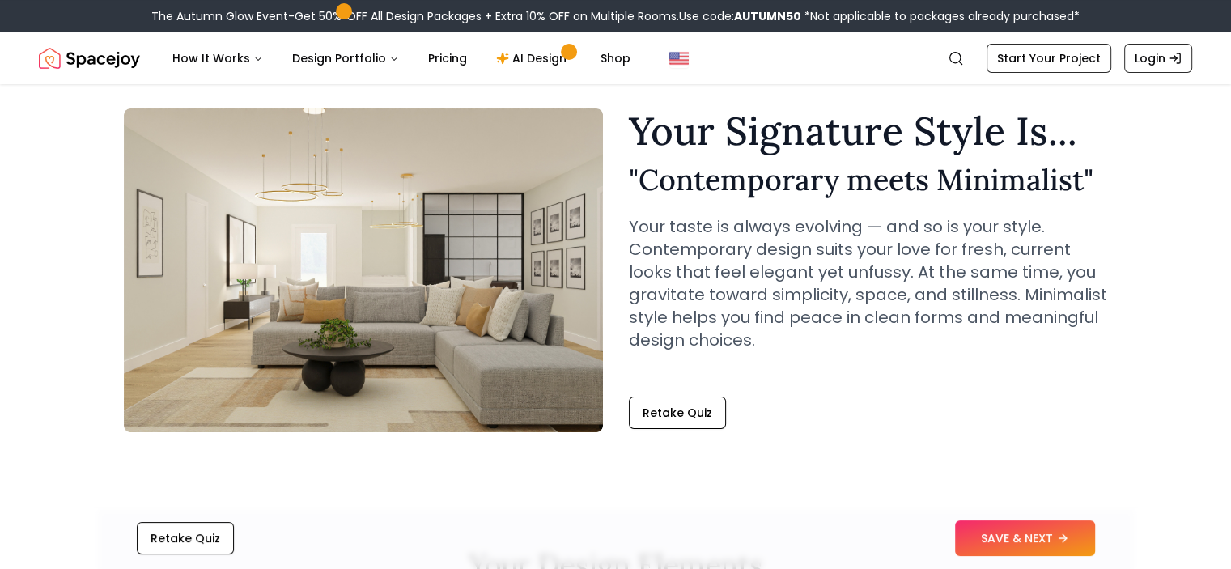
scroll to position [48, 0]
